Goal: Task Accomplishment & Management: Manage account settings

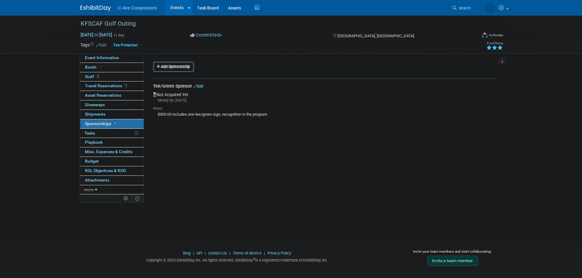
click at [203, 86] on link "Edit" at bounding box center [198, 86] width 10 height 5
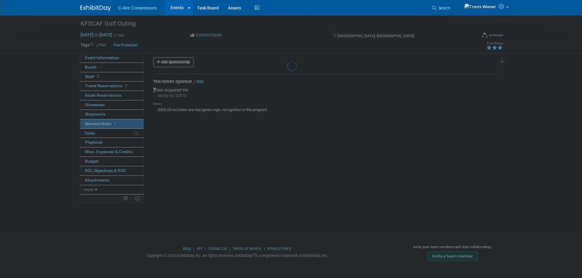
select select "8"
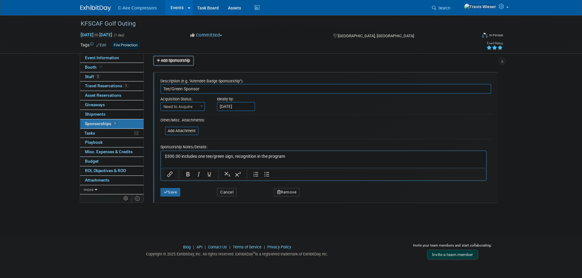
click at [193, 107] on span "Need to Acquire" at bounding box center [182, 107] width 43 height 9
select select "2"
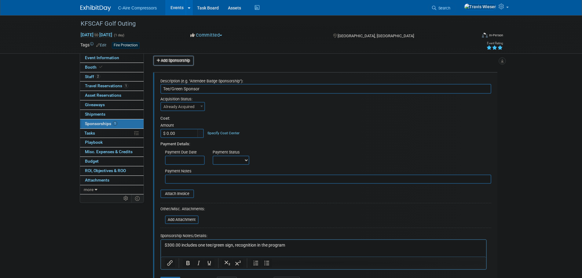
click at [189, 132] on input "$ 0.00" at bounding box center [179, 133] width 38 height 9
type input "$ 300.00"
click at [204, 121] on div "Cost:" at bounding box center [325, 119] width 331 height 6
drag, startPoint x: 223, startPoint y: 159, endPoint x: 224, endPoint y: 165, distance: 5.7
click at [223, 159] on select "Not Paid Yet Partially Paid Paid in Full" at bounding box center [231, 160] width 37 height 9
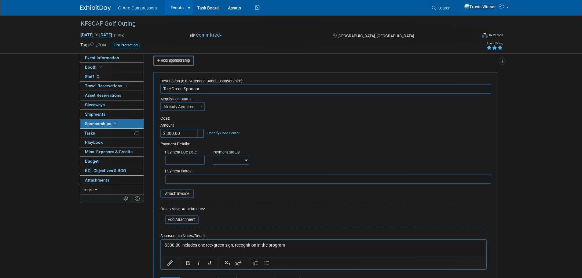
select select "1"
click at [213, 156] on select "Not Paid Yet Partially Paid Paid in Full" at bounding box center [231, 160] width 37 height 9
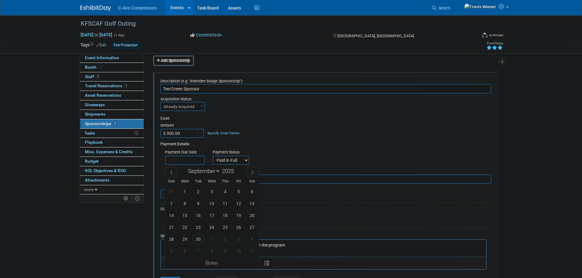
click at [197, 158] on input "text" at bounding box center [185, 160] width 40 height 9
click at [216, 148] on div "Payment Status Not Paid Yet Partially Paid Paid in Full" at bounding box center [231, 156] width 46 height 17
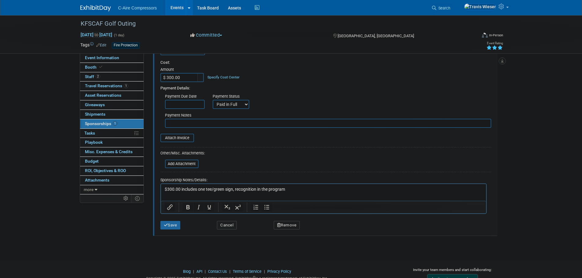
scroll to position [67, 0]
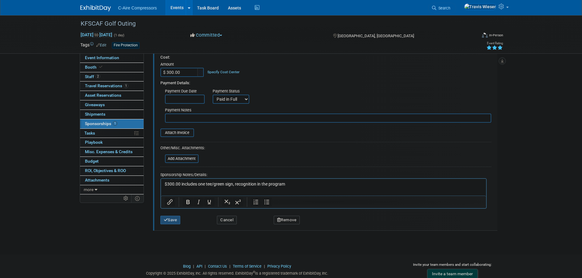
click at [180, 218] on button "Save" at bounding box center [170, 220] width 20 height 9
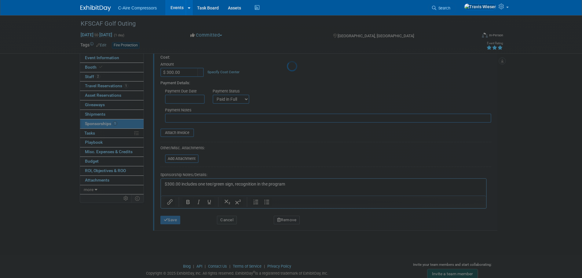
scroll to position [6, 0]
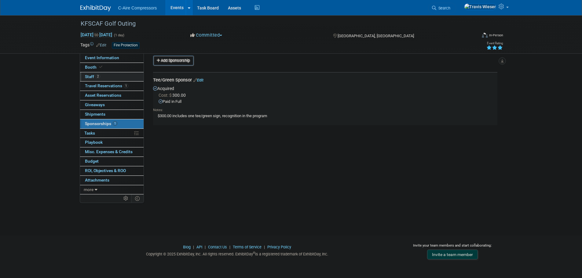
click at [108, 78] on link "2 Staff 2" at bounding box center [112, 76] width 64 height 9
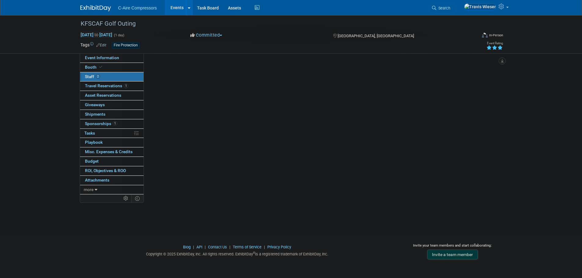
scroll to position [0, 0]
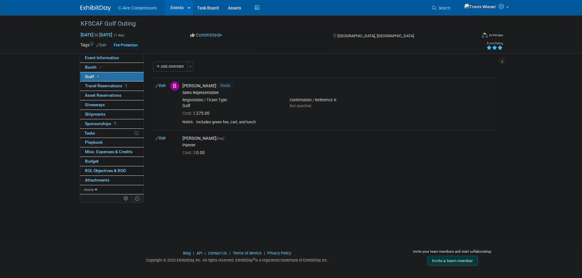
click at [161, 86] on link "Edit" at bounding box center [160, 86] width 10 height 4
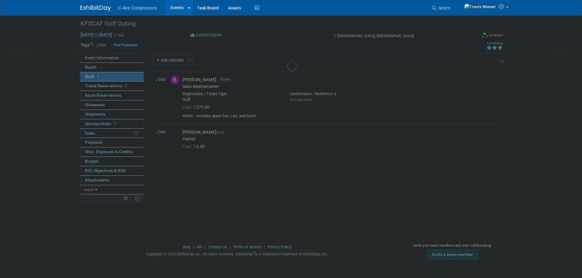
select select "34a1a8f7-f7a2-4c43-bc3b-3a07c474a4c0"
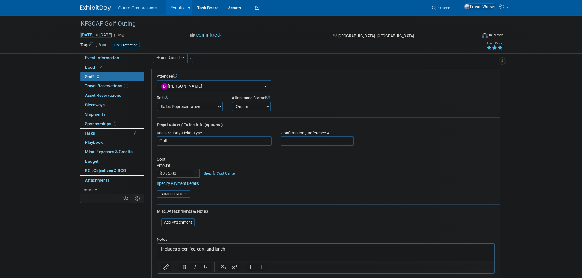
click at [170, 175] on input "$ 275.00" at bounding box center [176, 173] width 38 height 9
type input "$ 225.00"
click at [181, 161] on div "Cost:" at bounding box center [328, 159] width 343 height 5
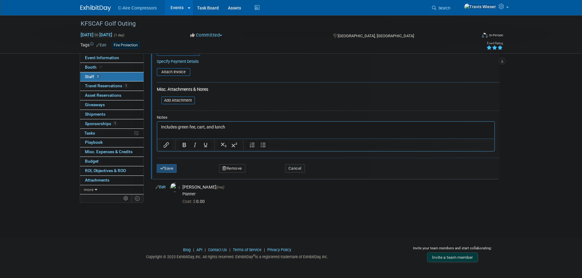
click at [170, 169] on button "Save" at bounding box center [167, 168] width 20 height 9
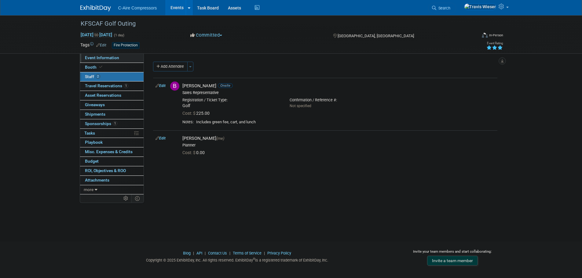
click at [109, 58] on span "Event Information" at bounding box center [102, 57] width 34 height 5
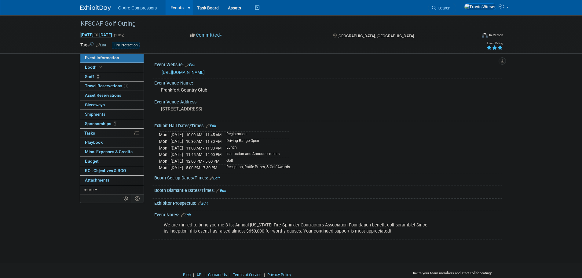
click at [198, 206] on div at bounding box center [328, 207] width 348 height 3
click at [203, 202] on link "Edit" at bounding box center [203, 204] width 10 height 4
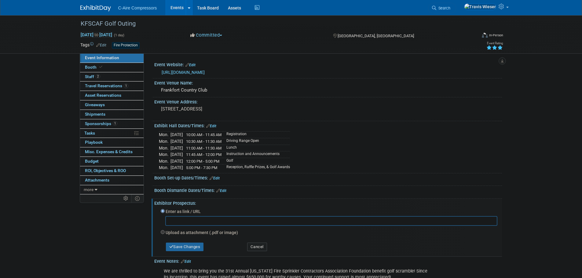
click at [196, 233] on label "Upload as attachment (.pdf or image)" at bounding box center [202, 233] width 72 height 6
click at [165, 233] on input "Upload as attachment (.pdf or image)" at bounding box center [163, 232] width 4 height 4
radio input "true"
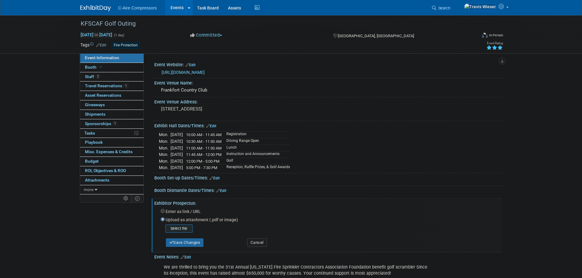
click at [192, 231] on div "Select file" at bounding box center [178, 228] width 27 height 9
click at [191, 230] on input "file" at bounding box center [155, 228] width 73 height 7
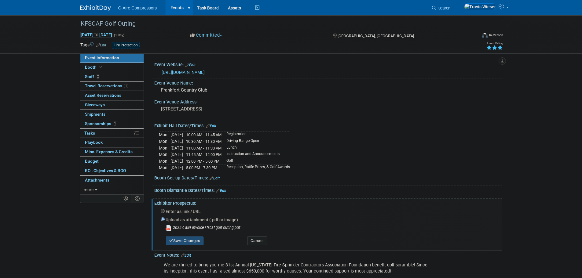
click at [183, 238] on button "Save Changes" at bounding box center [185, 241] width 38 height 9
